Goal: Task Accomplishment & Management: Use online tool/utility

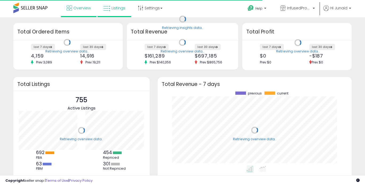
scroll to position [74, 183]
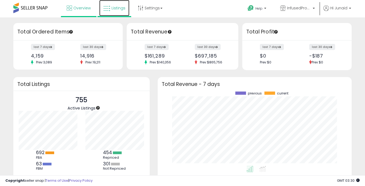
click at [114, 8] on span "Listings" at bounding box center [119, 7] width 14 height 5
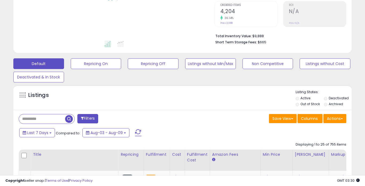
scroll to position [128, 0]
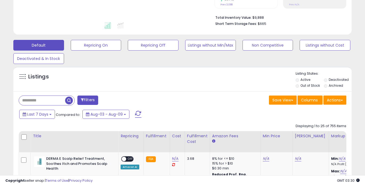
click at [38, 103] on input "text" at bounding box center [42, 100] width 46 height 9
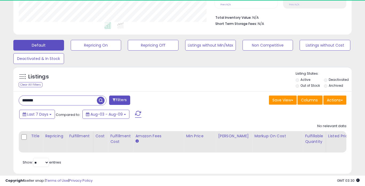
scroll to position [109, 196]
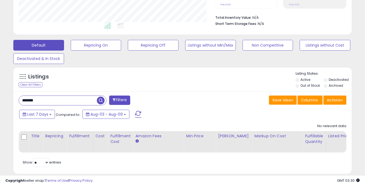
type input "*******"
